Goal: Transaction & Acquisition: Purchase product/service

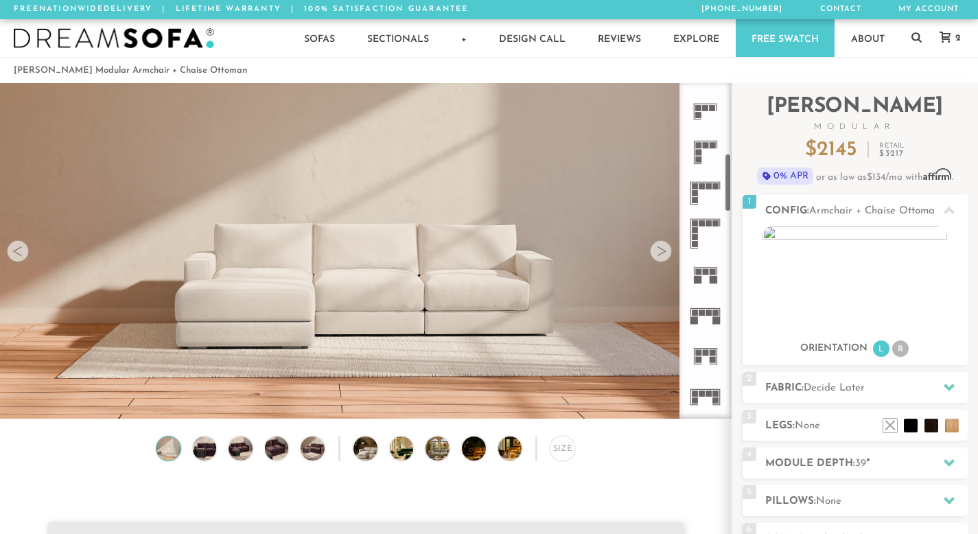
scroll to position [405, 0]
click at [707, 305] on rect at bounding box center [709, 307] width 6 height 6
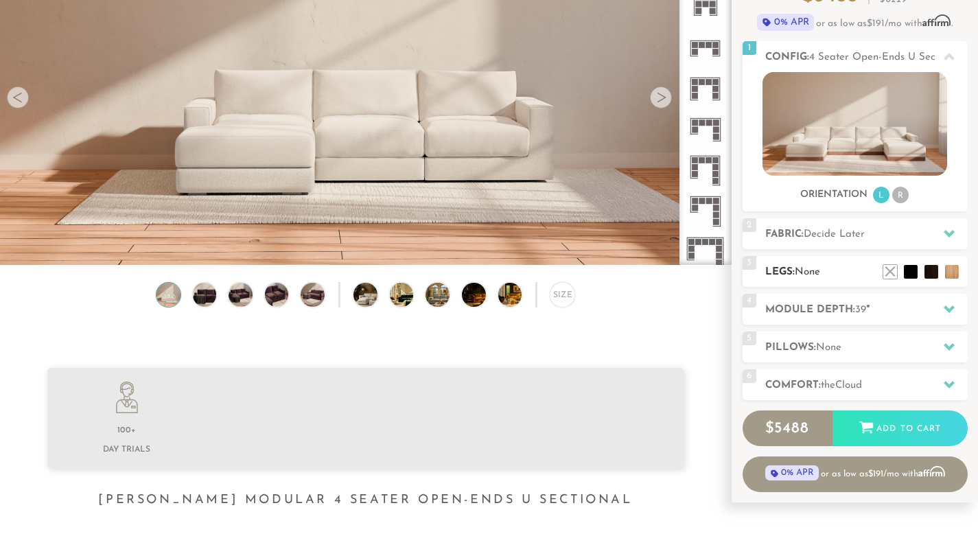
scroll to position [154, 0]
click at [840, 235] on span "Decide Later" at bounding box center [833, 233] width 61 height 10
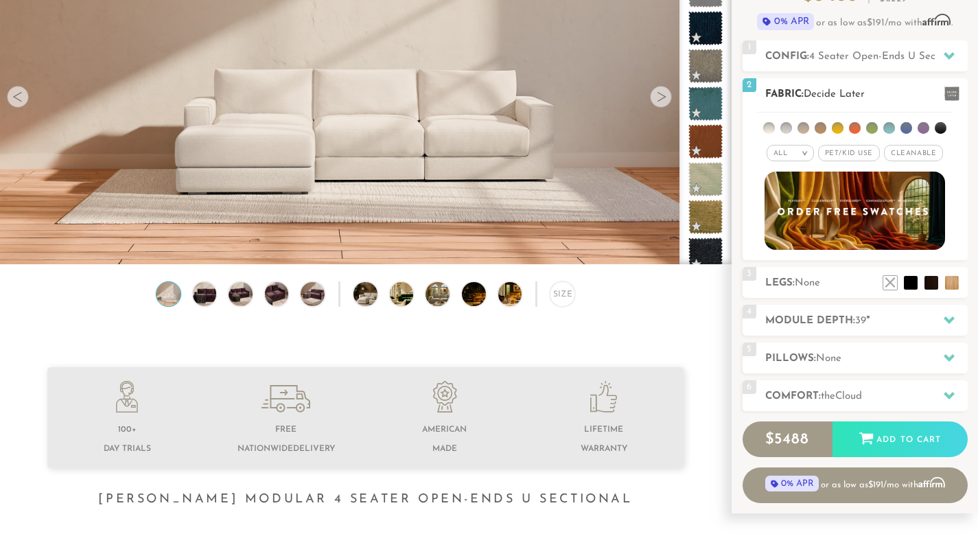
click at [798, 163] on div "All > All Tier x x" at bounding box center [854, 179] width 225 height 141
click at [797, 159] on div "All >" at bounding box center [789, 153] width 47 height 16
click at [790, 187] on li "Tier" at bounding box center [789, 189] width 47 height 19
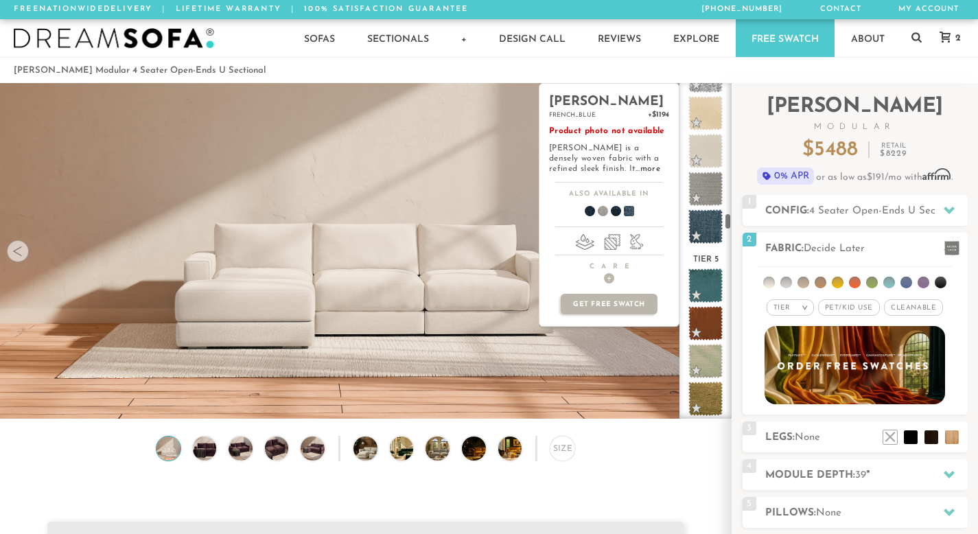
scroll to position [3216, 0]
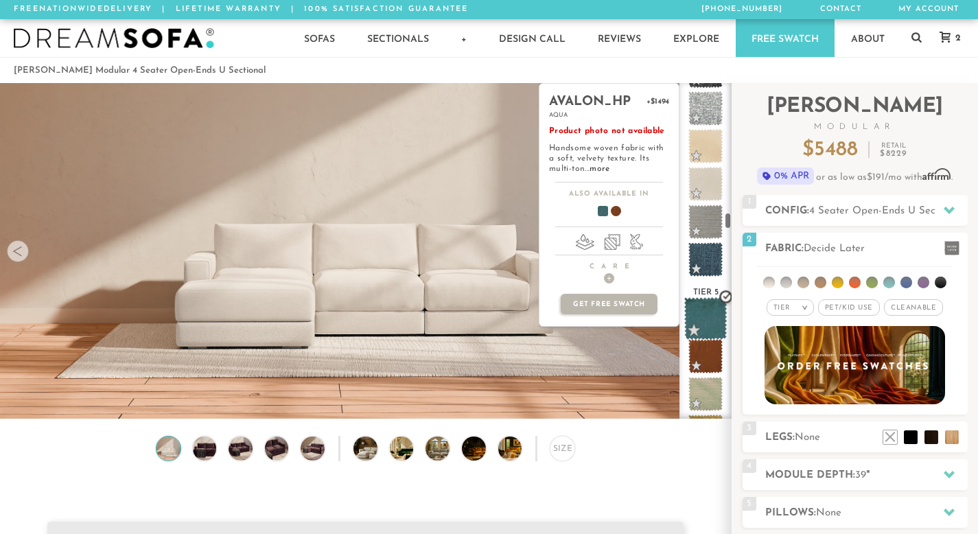
click at [713, 311] on span at bounding box center [705, 318] width 43 height 43
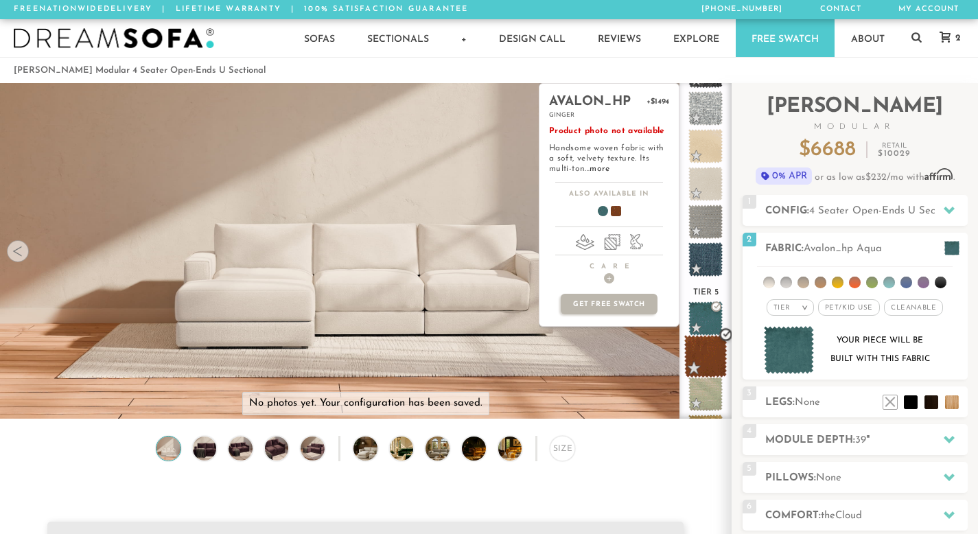
click at [714, 347] on span at bounding box center [705, 356] width 43 height 43
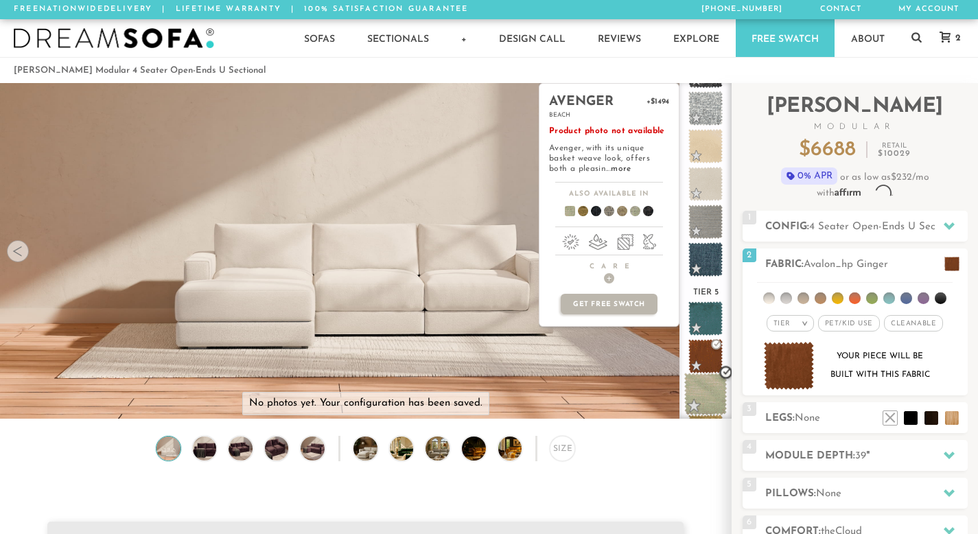
click at [712, 385] on span at bounding box center [705, 394] width 43 height 43
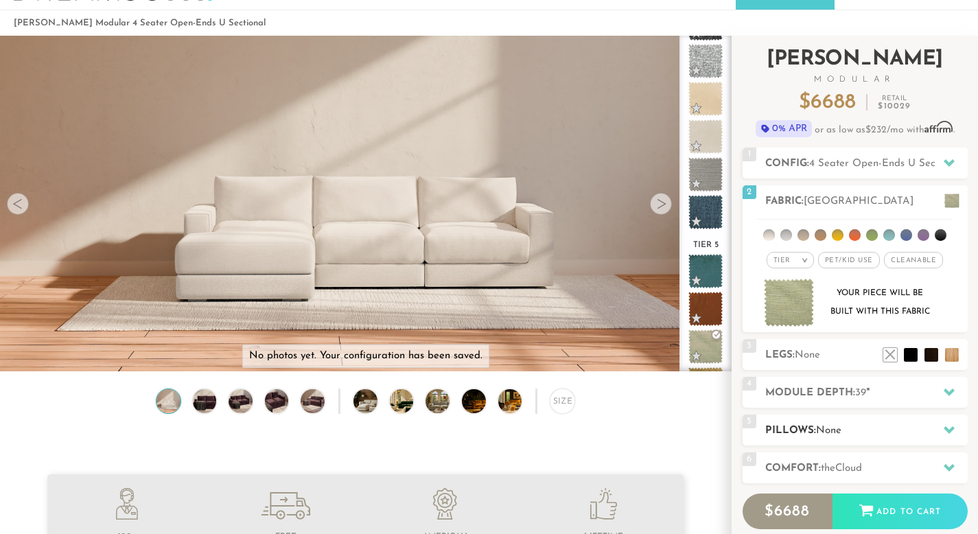
scroll to position [56, 0]
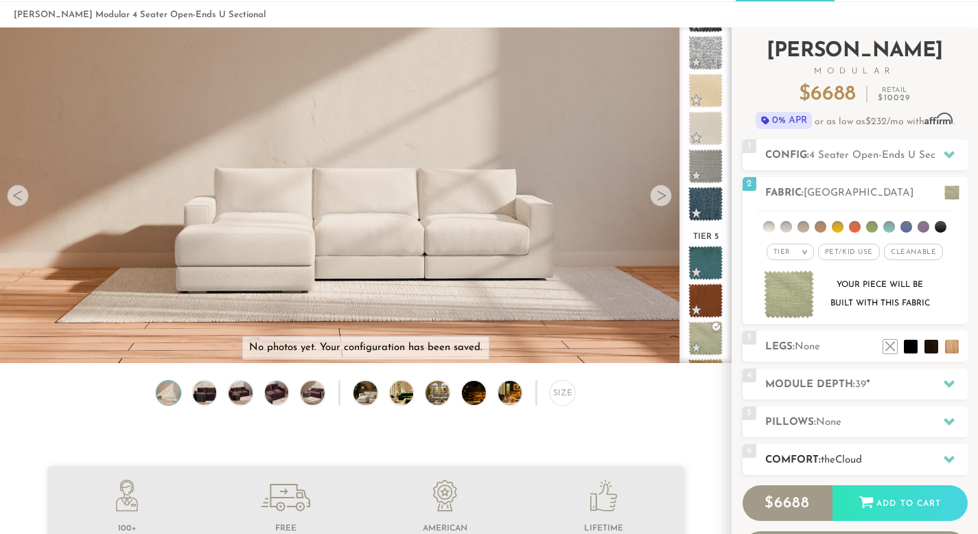
click at [828, 455] on span "the" at bounding box center [828, 460] width 14 height 10
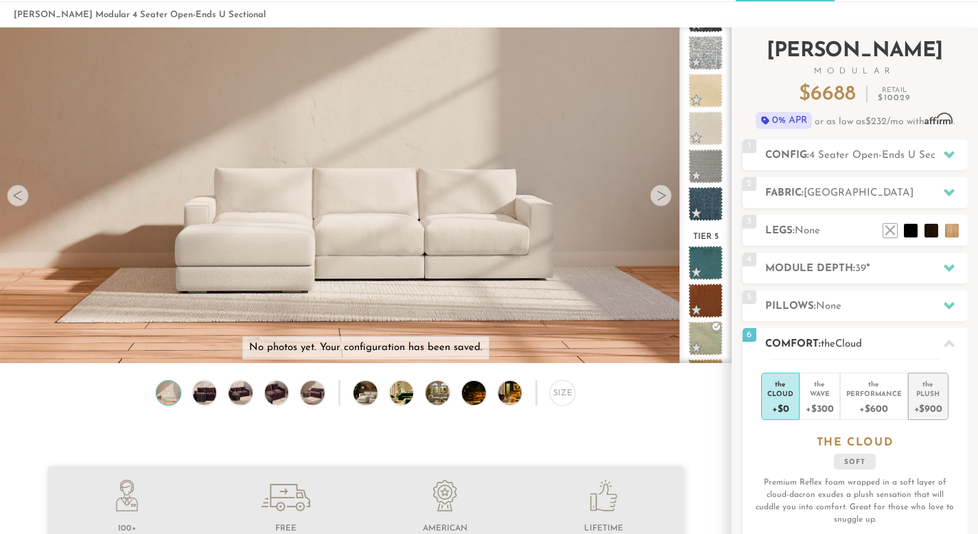
click at [929, 392] on div "Plush" at bounding box center [928, 393] width 28 height 10
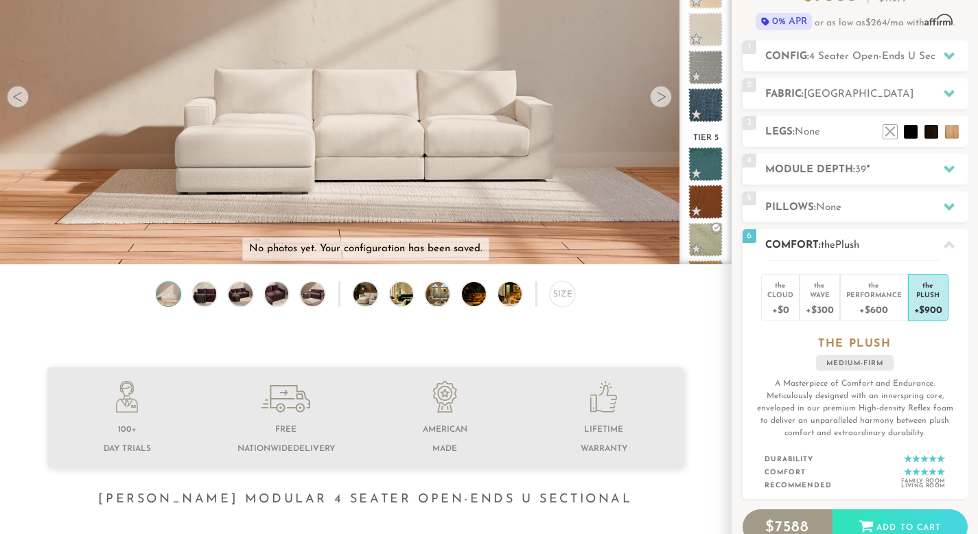
scroll to position [95, 0]
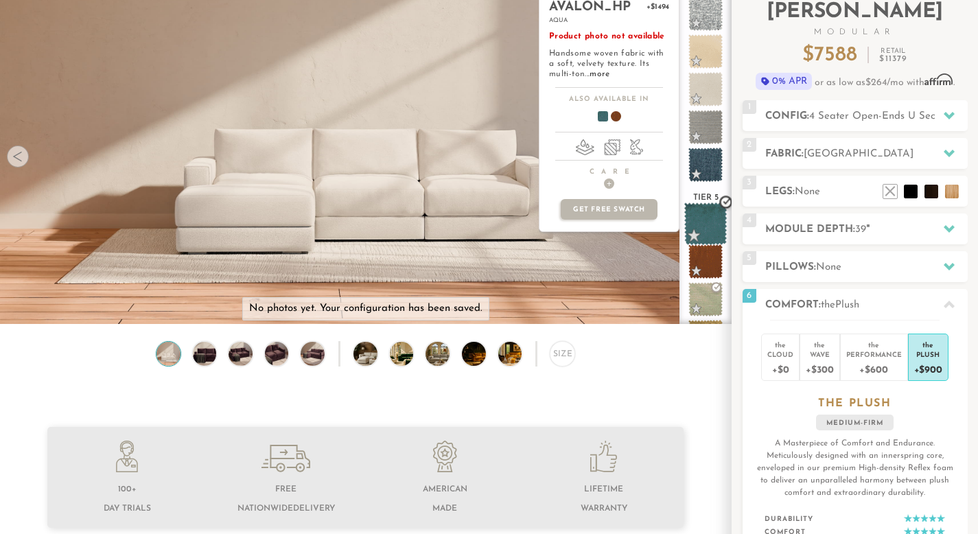
click at [706, 216] on span at bounding box center [705, 223] width 43 height 43
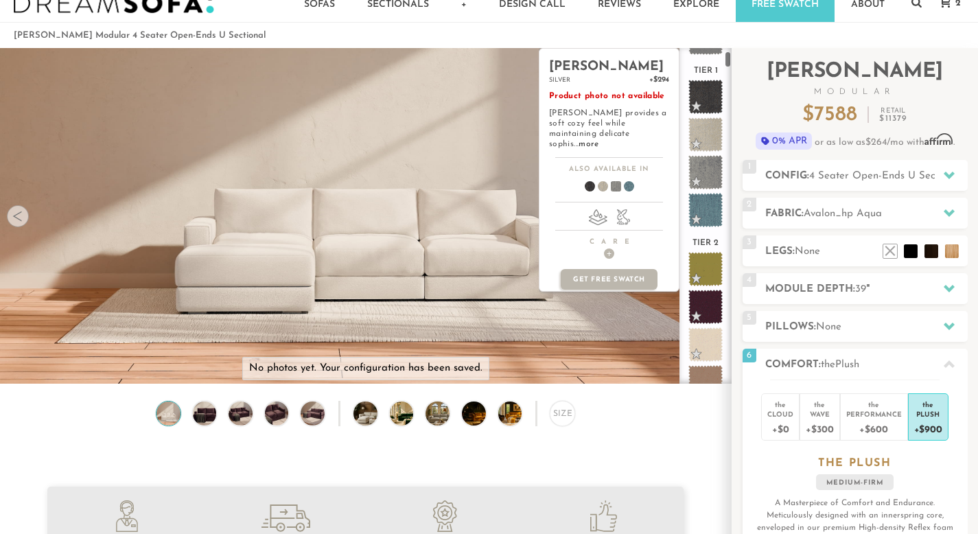
scroll to position [0, 0]
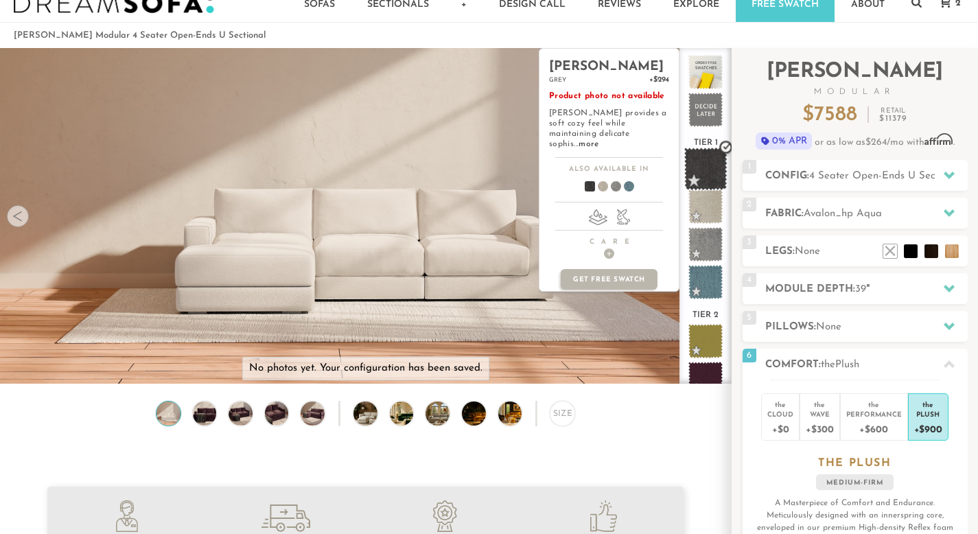
click at [707, 158] on span at bounding box center [705, 169] width 43 height 43
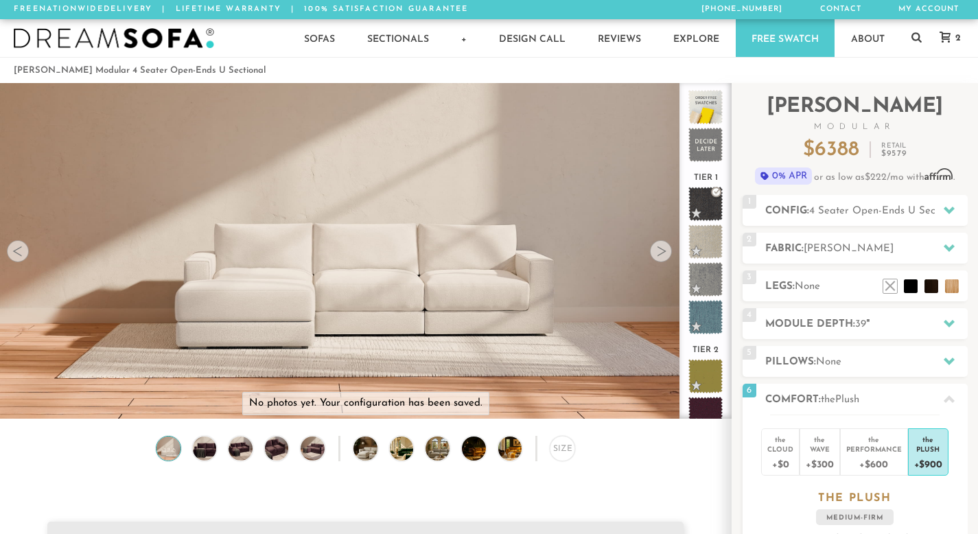
scroll to position [8, 0]
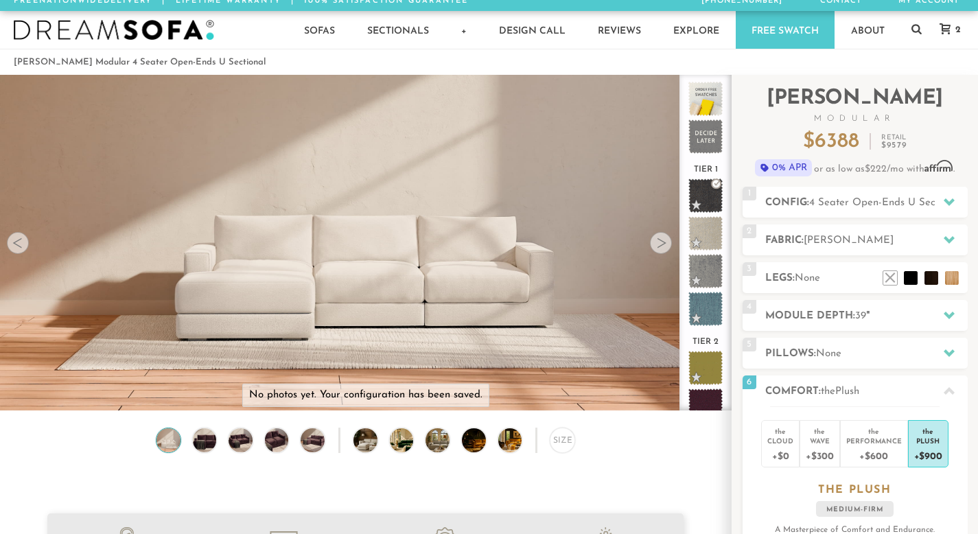
click at [165, 448] on img at bounding box center [168, 440] width 29 height 24
click at [810, 277] on span "None" at bounding box center [807, 278] width 25 height 10
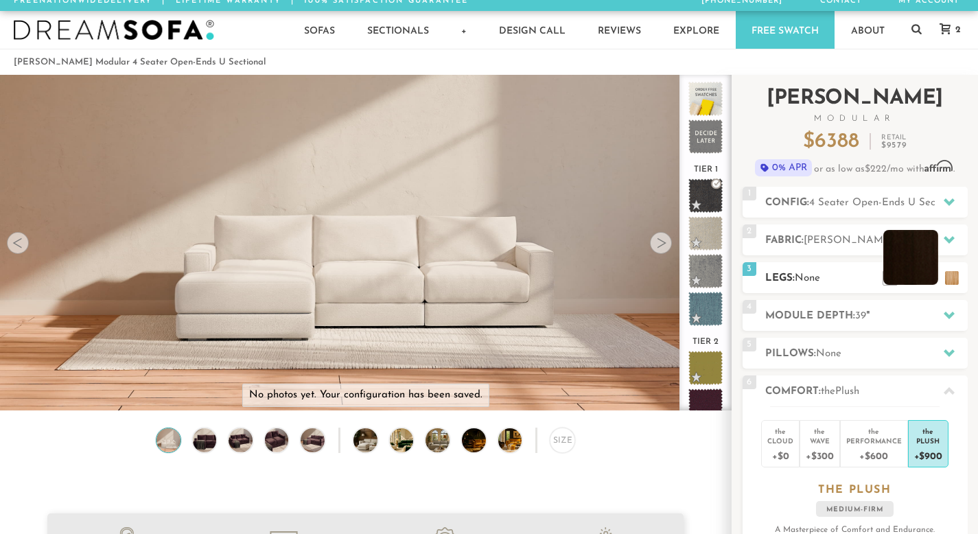
click at [932, 276] on li at bounding box center [910, 257] width 55 height 55
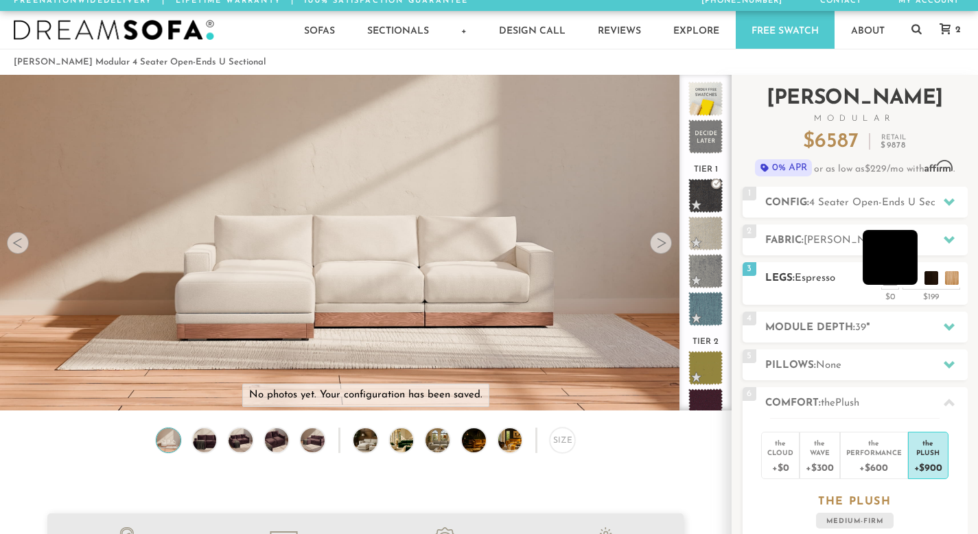
click at [908, 281] on li at bounding box center [889, 257] width 55 height 55
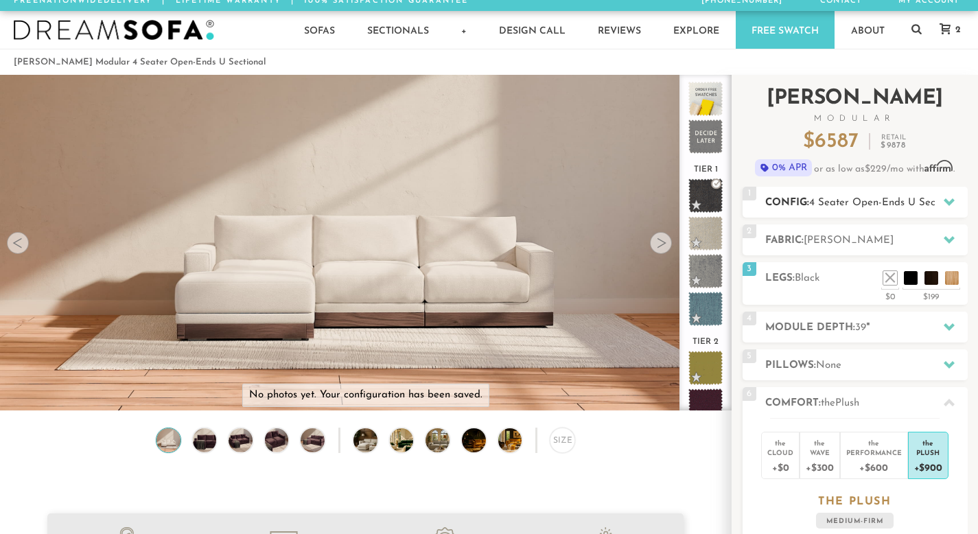
click at [821, 203] on span "4 Seater Open-Ends U Sectional" at bounding box center [885, 203] width 152 height 10
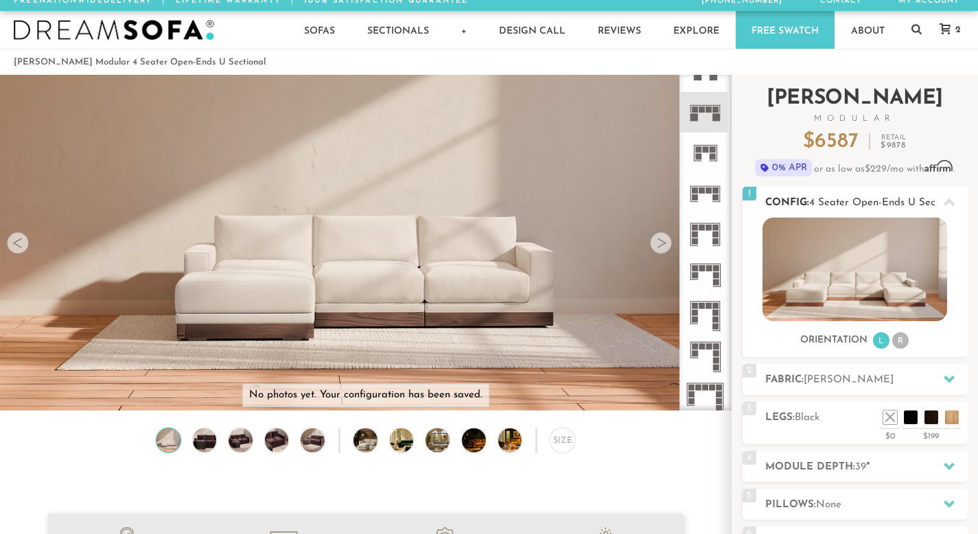
scroll to position [65, 0]
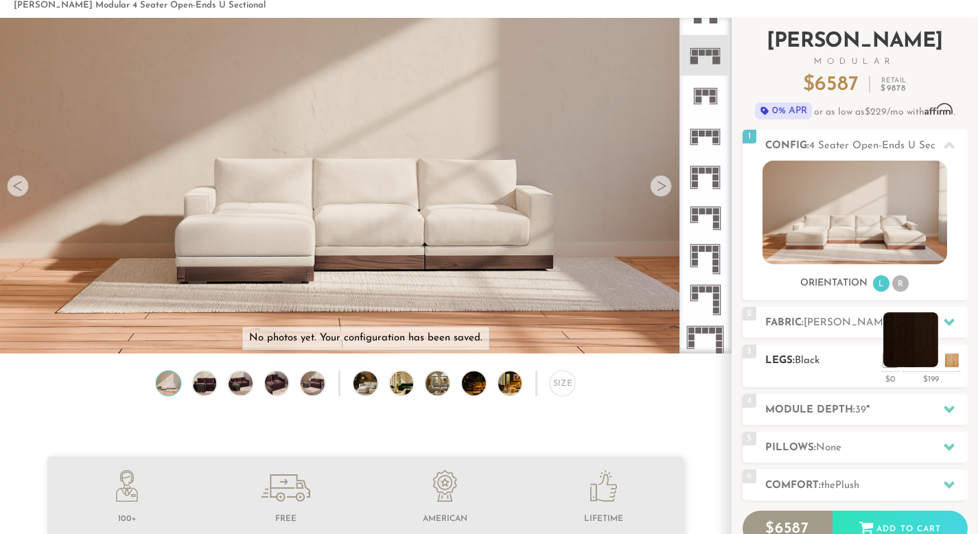
click at [924, 353] on li at bounding box center [910, 339] width 55 height 55
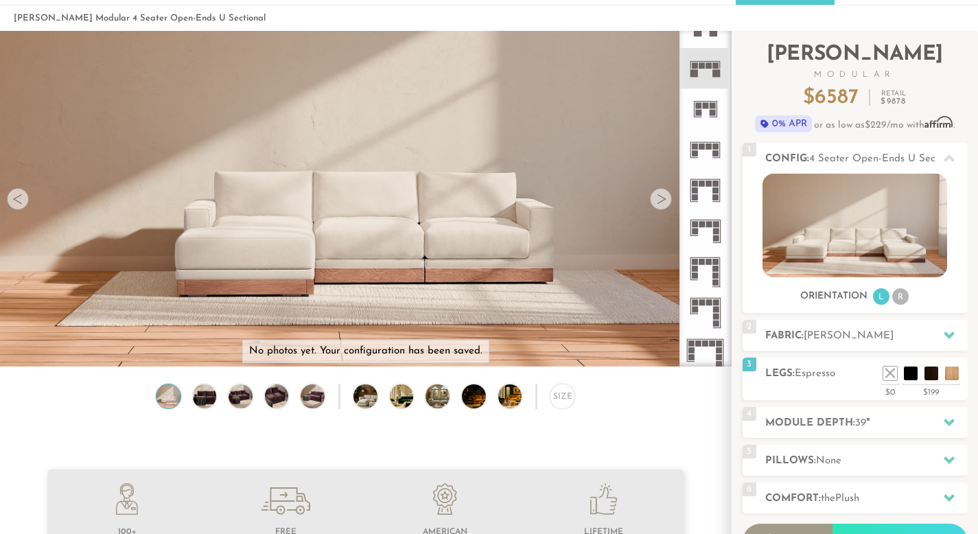
scroll to position [50, 0]
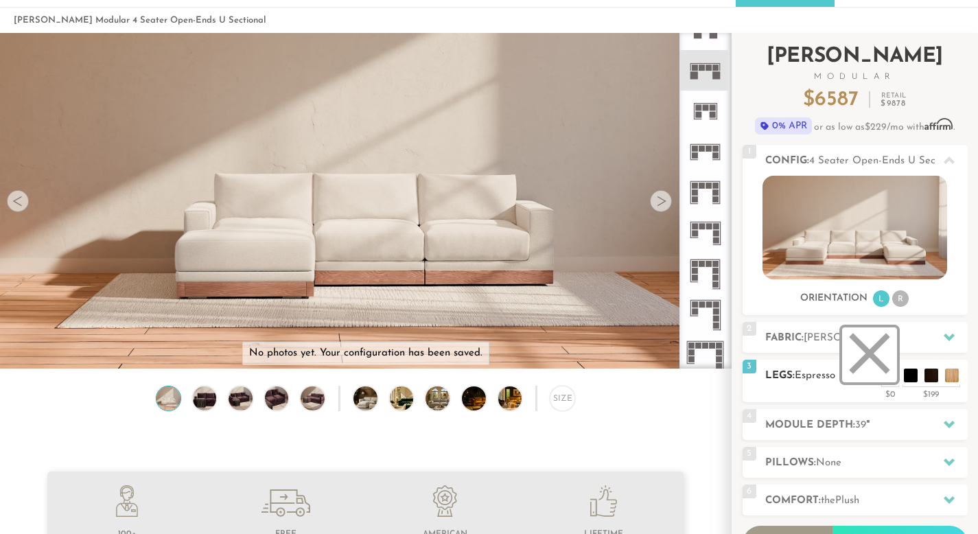
click at [891, 377] on li at bounding box center [869, 354] width 55 height 55
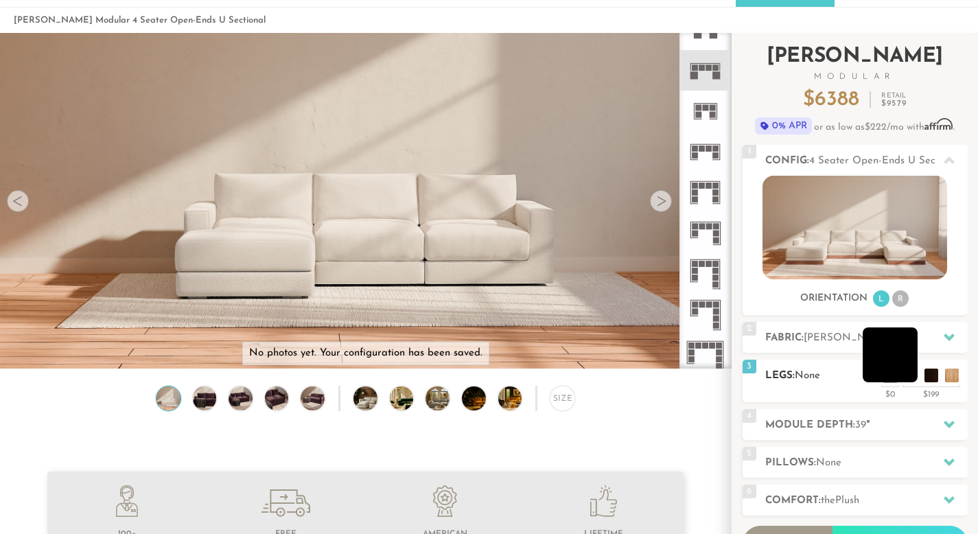
click at [910, 374] on li at bounding box center [889, 354] width 55 height 55
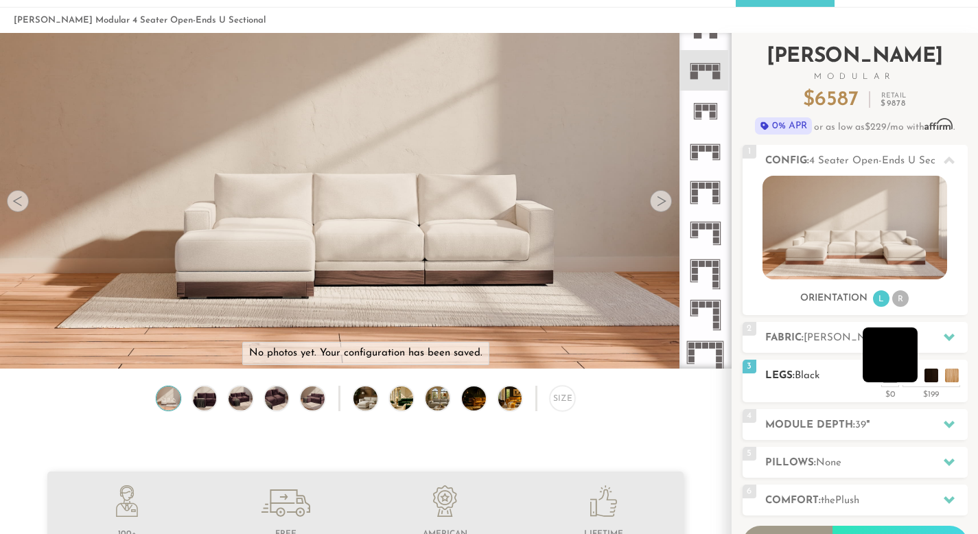
click at [921, 376] on ul at bounding box center [921, 372] width 82 height 21
click at [927, 375] on li at bounding box center [910, 354] width 55 height 55
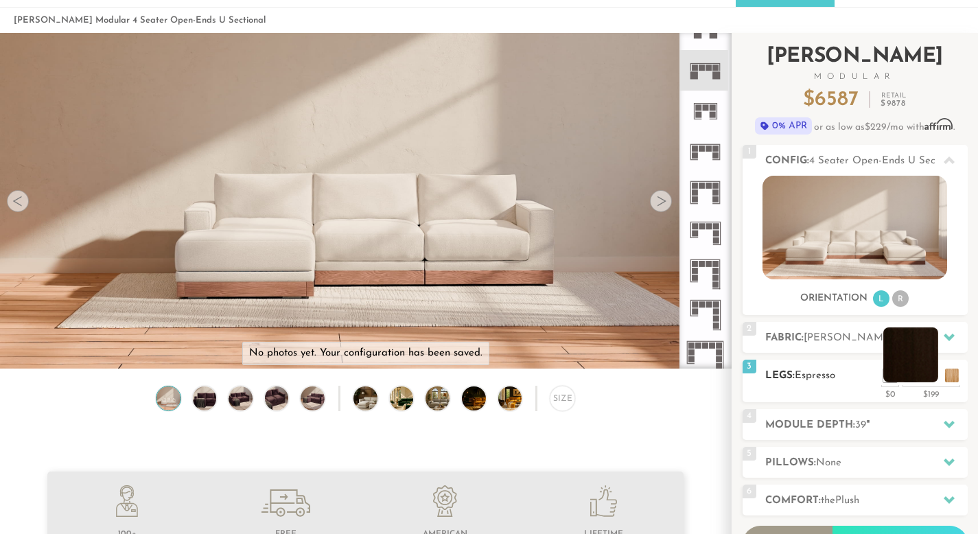
click at [937, 371] on ul at bounding box center [921, 372] width 82 height 21
click at [945, 372] on li at bounding box center [931, 354] width 55 height 55
